Goal: Information Seeking & Learning: Learn about a topic

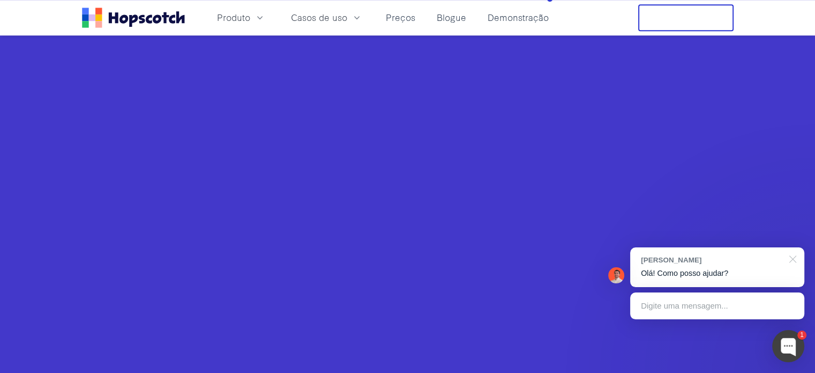
scroll to position [804, 0]
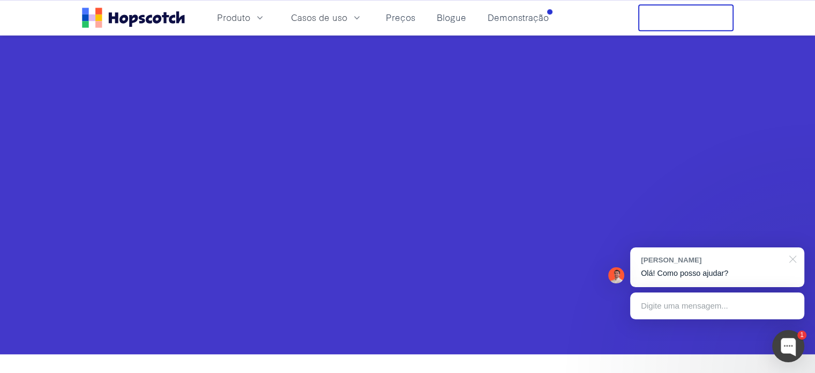
click at [797, 259] on div at bounding box center [791, 258] width 27 height 22
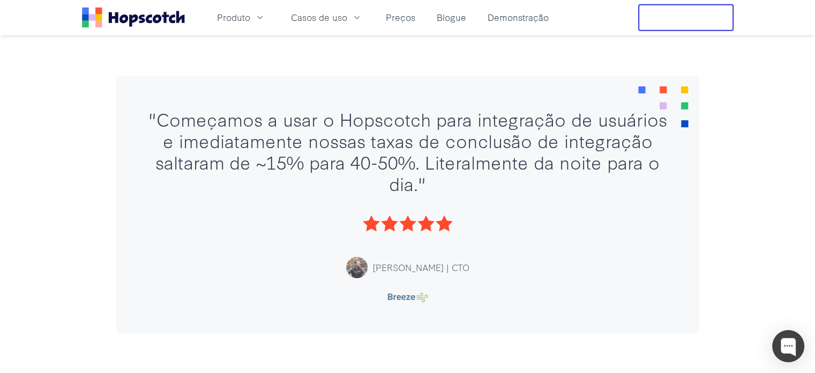
scroll to position [2680, 0]
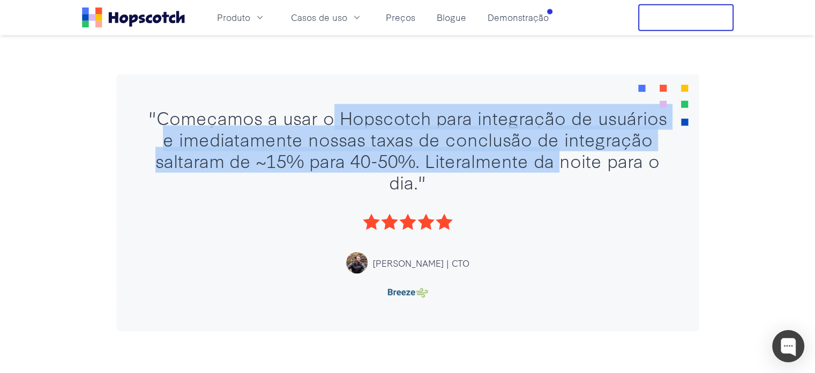
drag, startPoint x: 457, startPoint y: 149, endPoint x: 555, endPoint y: 159, distance: 98.6
click at [555, 159] on font ""Começamos a usar o Hopscotch para integração de usuários e imediatamente nossa…" at bounding box center [407, 149] width 519 height 90
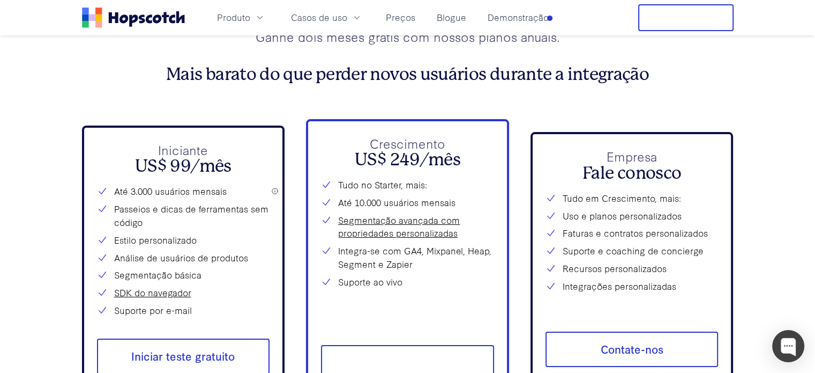
scroll to position [4020, 0]
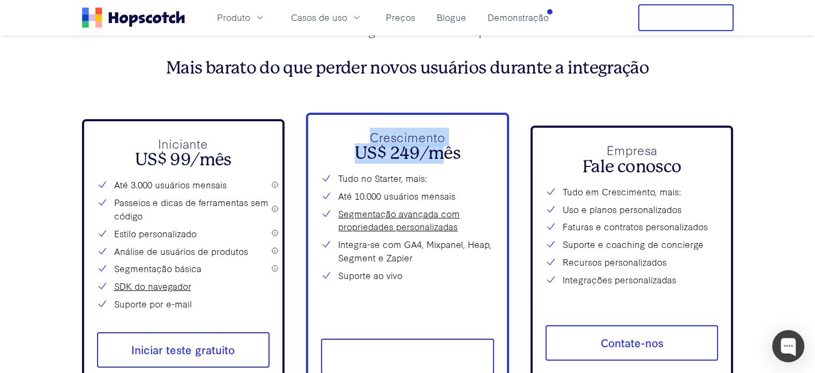
drag, startPoint x: 364, startPoint y: 137, endPoint x: 438, endPoint y: 158, distance: 76.7
click at [438, 158] on div "Crescimento US$ 249/mês Tudo no Starter, mais: Até 10.000 usuários mensais Segm…" at bounding box center [407, 223] width 173 height 190
click at [153, 167] on font "US$ 99/mês" at bounding box center [183, 160] width 96 height 20
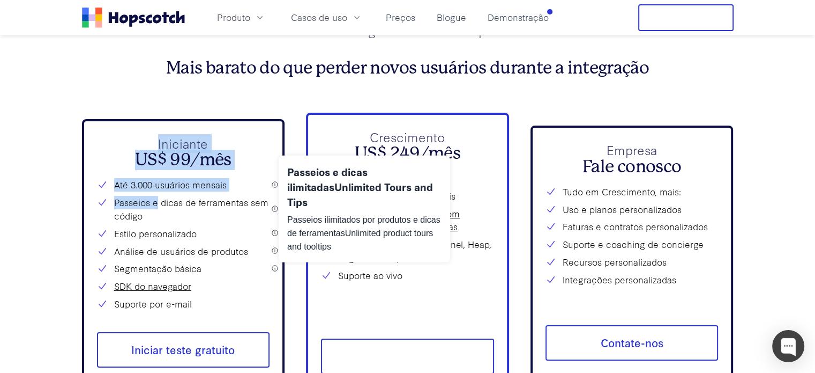
drag, startPoint x: 159, startPoint y: 144, endPoint x: 158, endPoint y: 204, distance: 60.0
click at [158, 204] on div "Iniciante US$ 99/mês Até 3.000 usuários mensais Passeios e dicas de ferramentas…" at bounding box center [183, 222] width 173 height 176
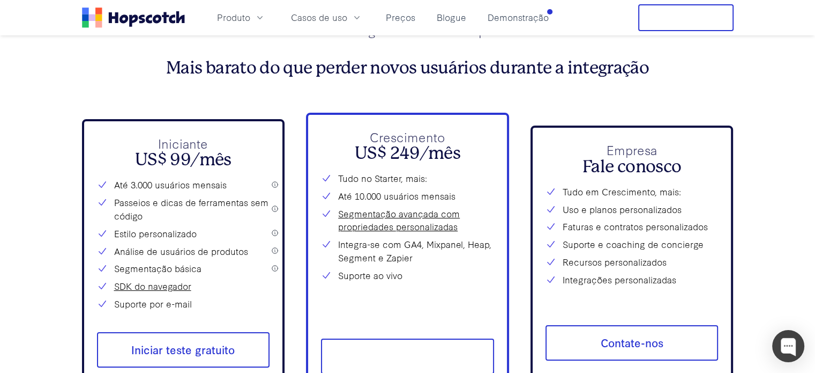
click at [153, 220] on font "Passeios e dicas de ferramentas sem código" at bounding box center [192, 209] width 156 height 27
drag, startPoint x: 138, startPoint y: 235, endPoint x: 146, endPoint y: 242, distance: 10.2
click at [146, 242] on div "Até 3.000 usuários mensais Passeios e dicas de ferramentas sem código Estilo pe…" at bounding box center [183, 244] width 173 height 132
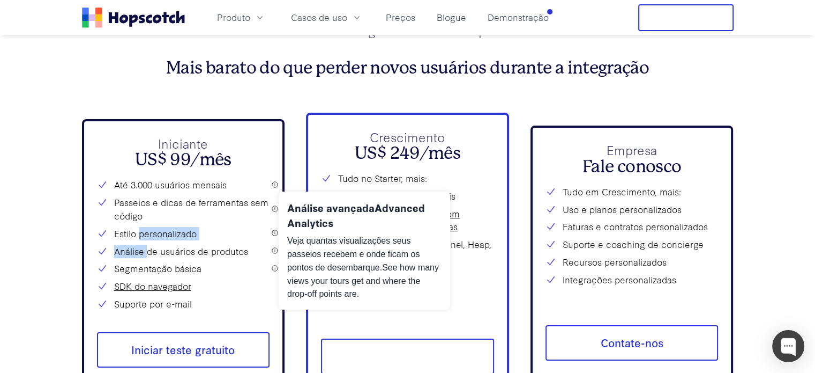
click at [145, 257] on font "Análise de usuários de produtos" at bounding box center [181, 250] width 134 height 13
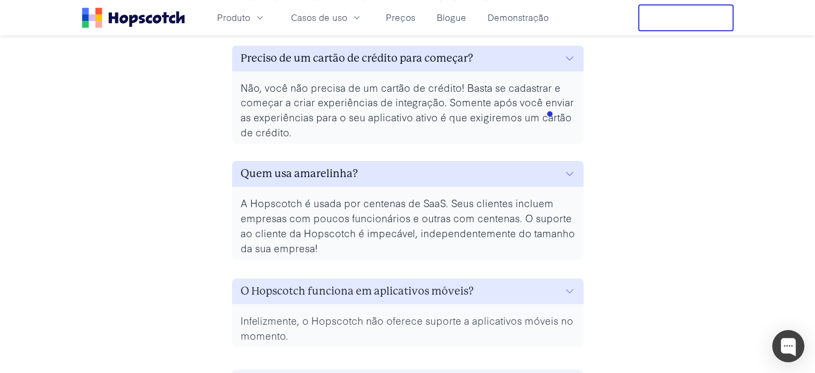
scroll to position [5181, 0]
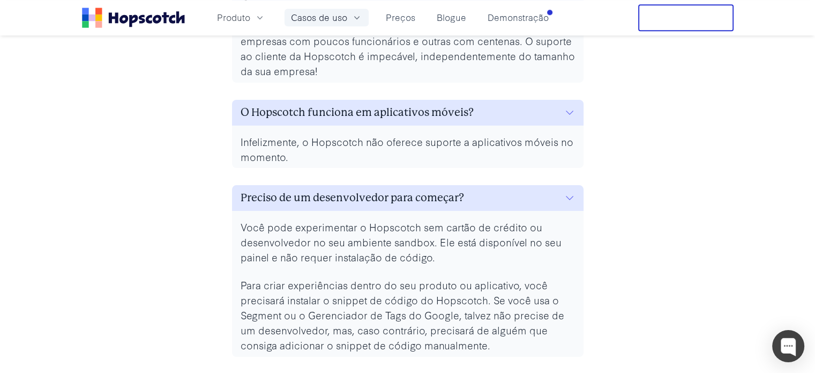
click at [325, 17] on font "Casos de uso" at bounding box center [319, 17] width 56 height 12
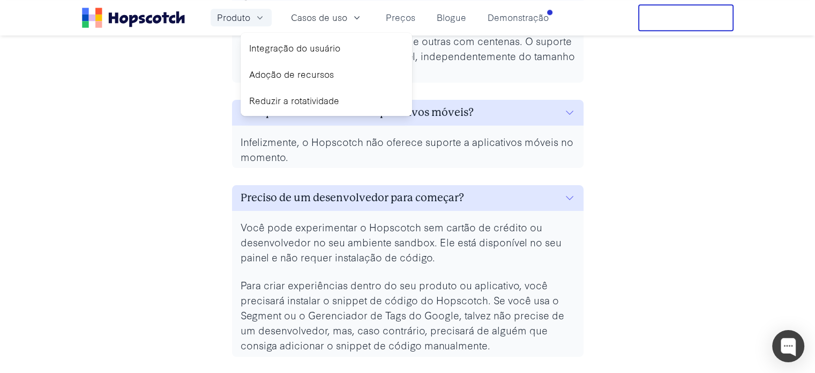
click at [251, 14] on button "Produto" at bounding box center [241, 18] width 61 height 18
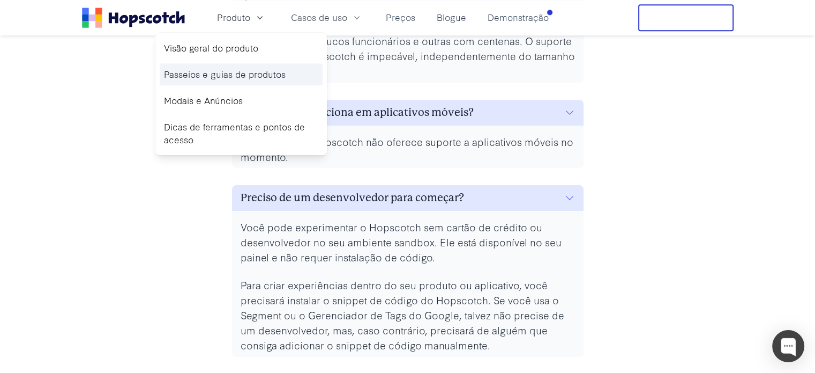
click at [264, 72] on font "Passeios e guias de produtos" at bounding box center [225, 74] width 122 height 12
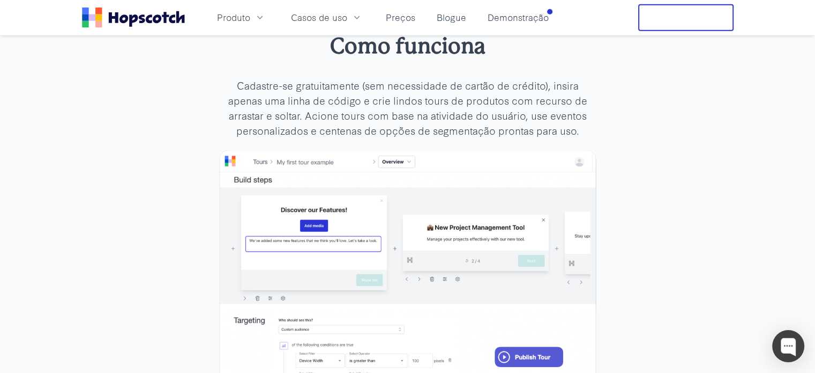
scroll to position [3127, 0]
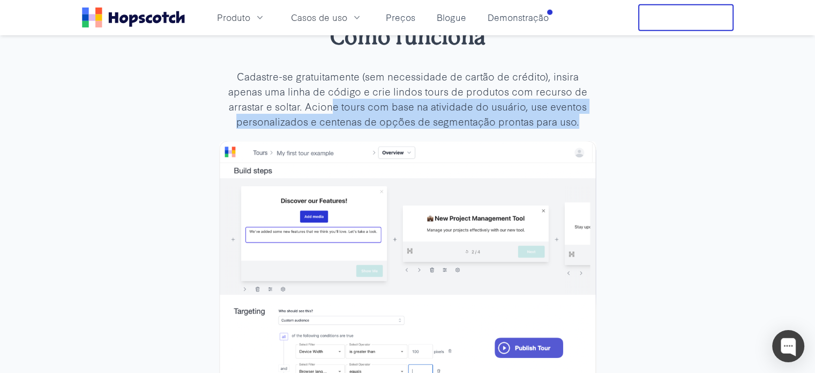
drag, startPoint x: 307, startPoint y: 92, endPoint x: 581, endPoint y: 104, distance: 274.2
click at [581, 104] on p "Cadastre-se gratuitamente (sem necessidade de cartão de crédito), insira apenas…" at bounding box center [407, 99] width 377 height 60
click at [604, 104] on div "Como funciona Cadastre-se gratuitamente (sem necessidade de cartão de crédito),…" at bounding box center [408, 228] width 412 height 413
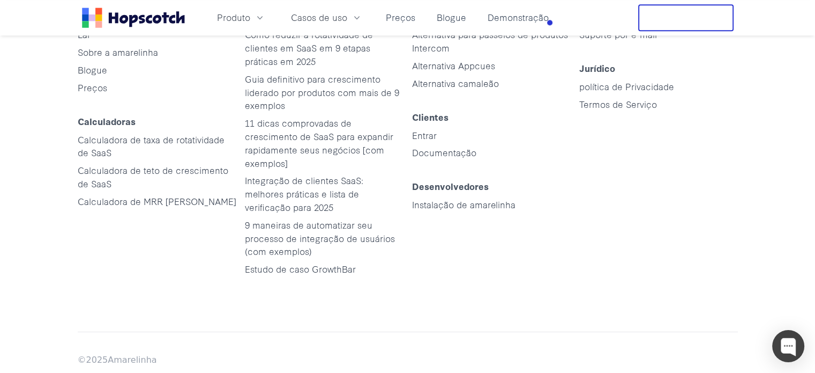
scroll to position [5435, 0]
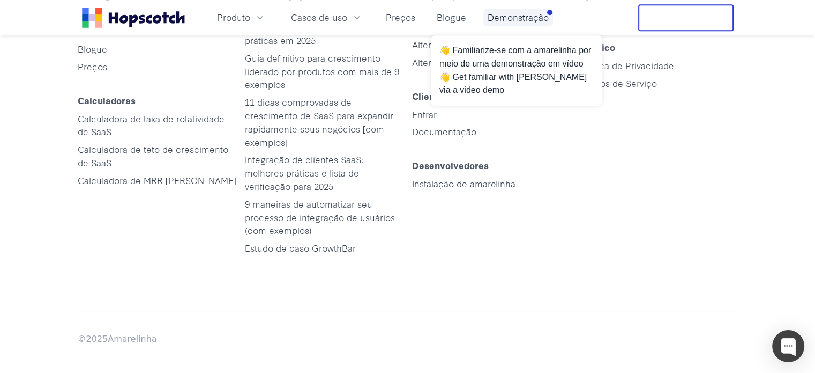
click at [519, 14] on font "Demonstração" at bounding box center [518, 17] width 61 height 12
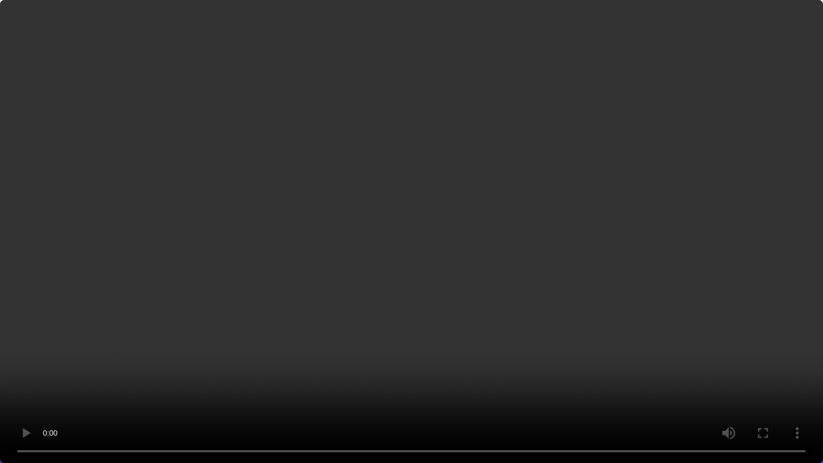
click at [300, 321] on video at bounding box center [411, 231] width 823 height 463
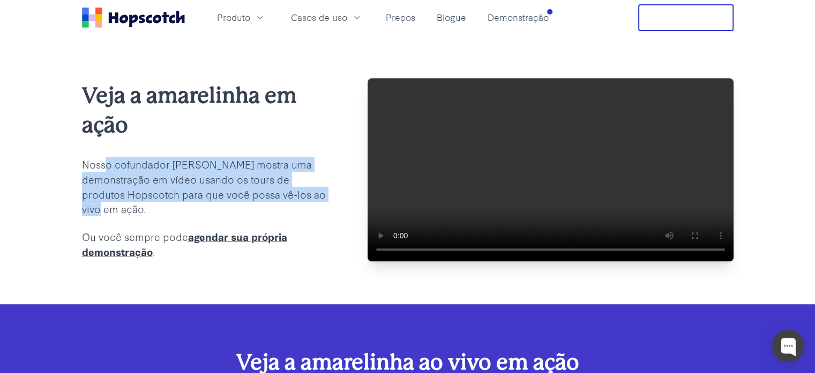
drag, startPoint x: 103, startPoint y: 192, endPoint x: 303, endPoint y: 221, distance: 202.5
click at [303, 217] on p "Nosso cofundador [PERSON_NAME] mostra uma demonstração em vídeo usando os tours…" at bounding box center [207, 187] width 251 height 60
click at [403, 19] on font "Preços" at bounding box center [400, 17] width 29 height 12
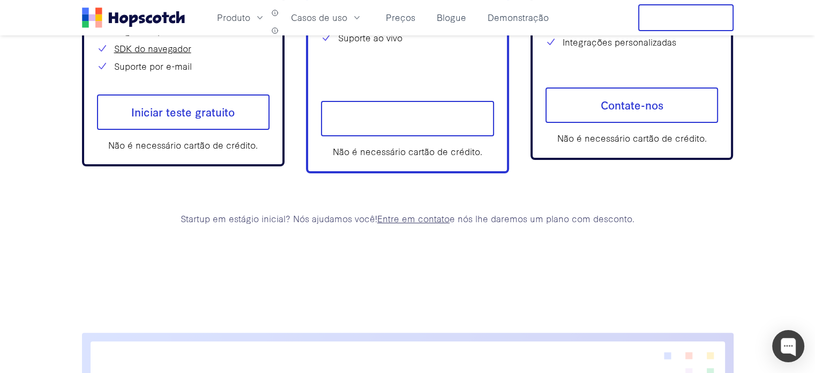
scroll to position [4268, 0]
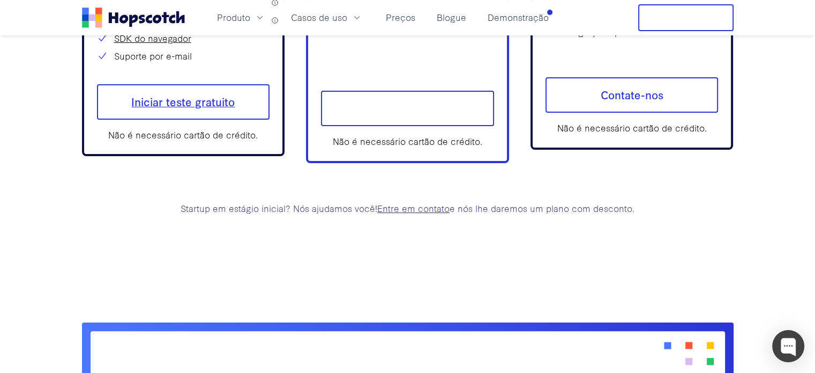
click at [209, 96] on font "Iniciar teste gratuito" at bounding box center [182, 101] width 103 height 15
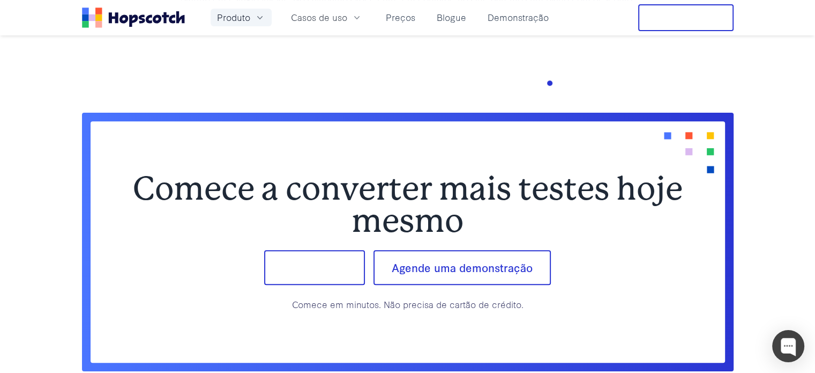
scroll to position [4447, 0]
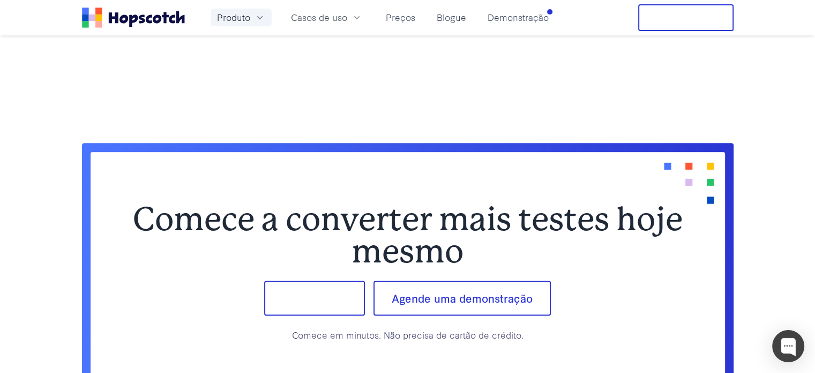
click at [232, 17] on font "Produto" at bounding box center [233, 17] width 33 height 12
click at [152, 20] on icon "Lar" at bounding box center [156, 18] width 9 height 9
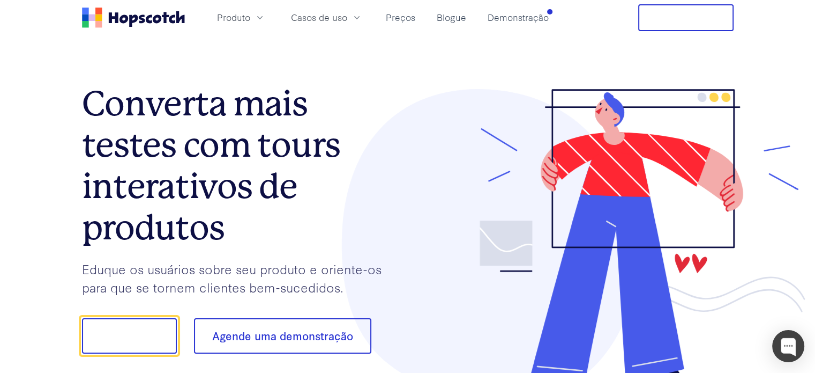
click at [702, 18] on font "Teste grátis" at bounding box center [686, 17] width 59 height 15
click at [386, 196] on h1 "Converta mais testes com tours interativos de produtos" at bounding box center [245, 165] width 326 height 165
